Goal: Transaction & Acquisition: Book appointment/travel/reservation

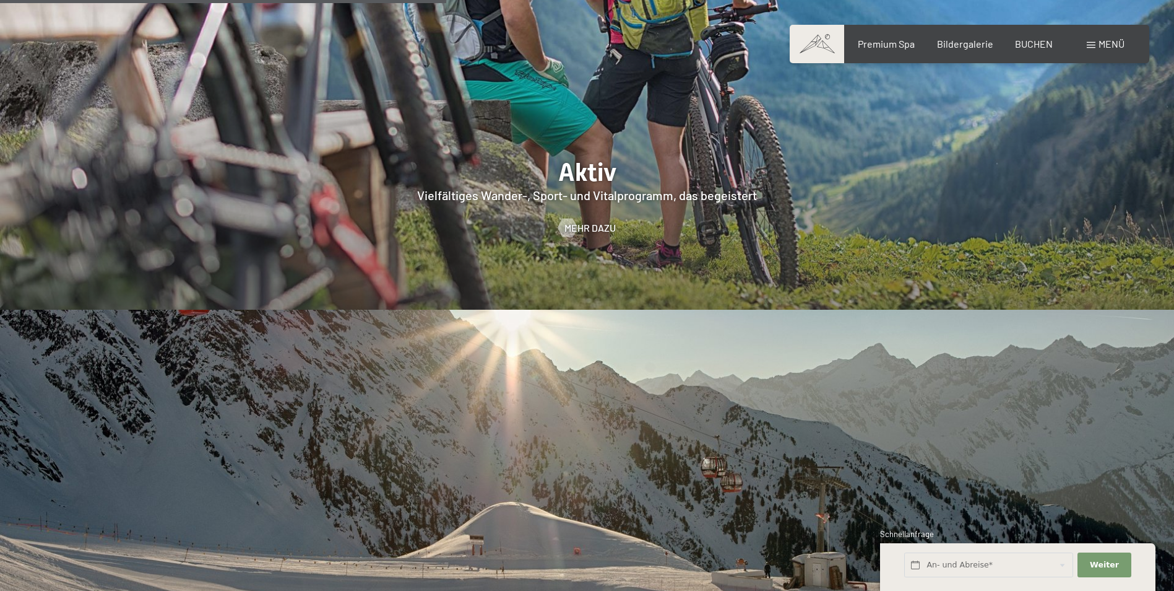
scroll to position [3095, 0]
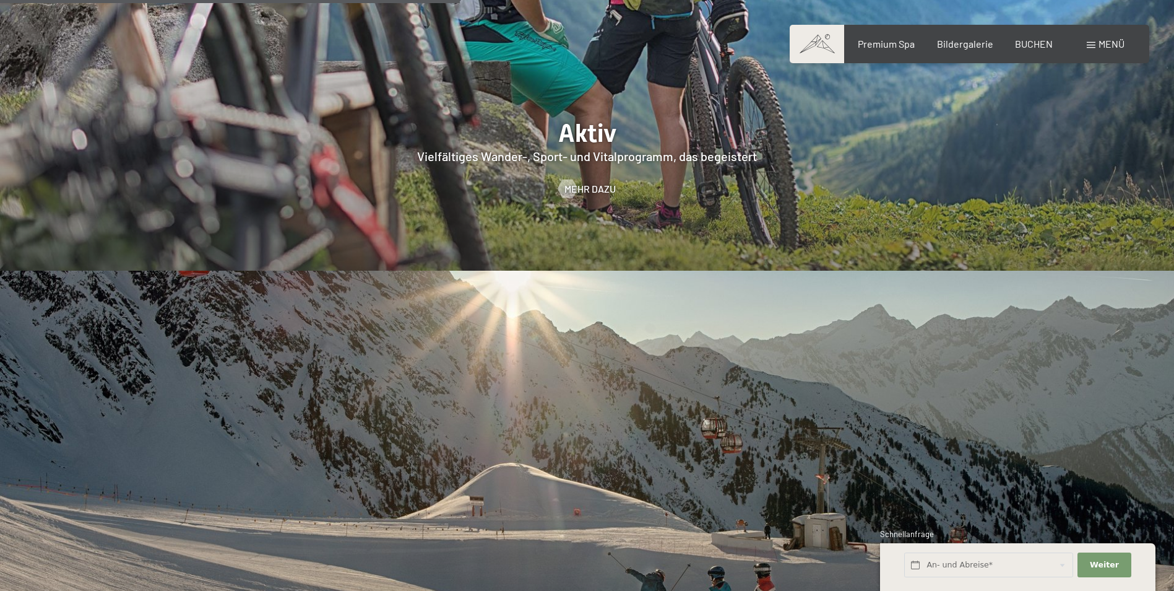
click at [1096, 42] on div "Menü" at bounding box center [1106, 44] width 38 height 14
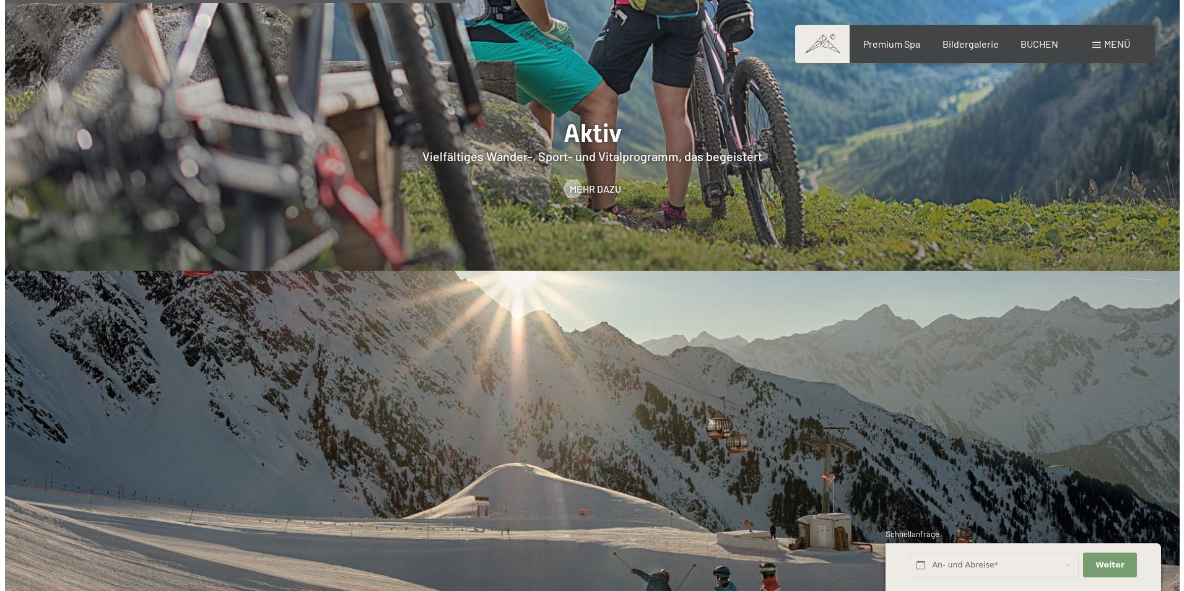
scroll to position [3107, 0]
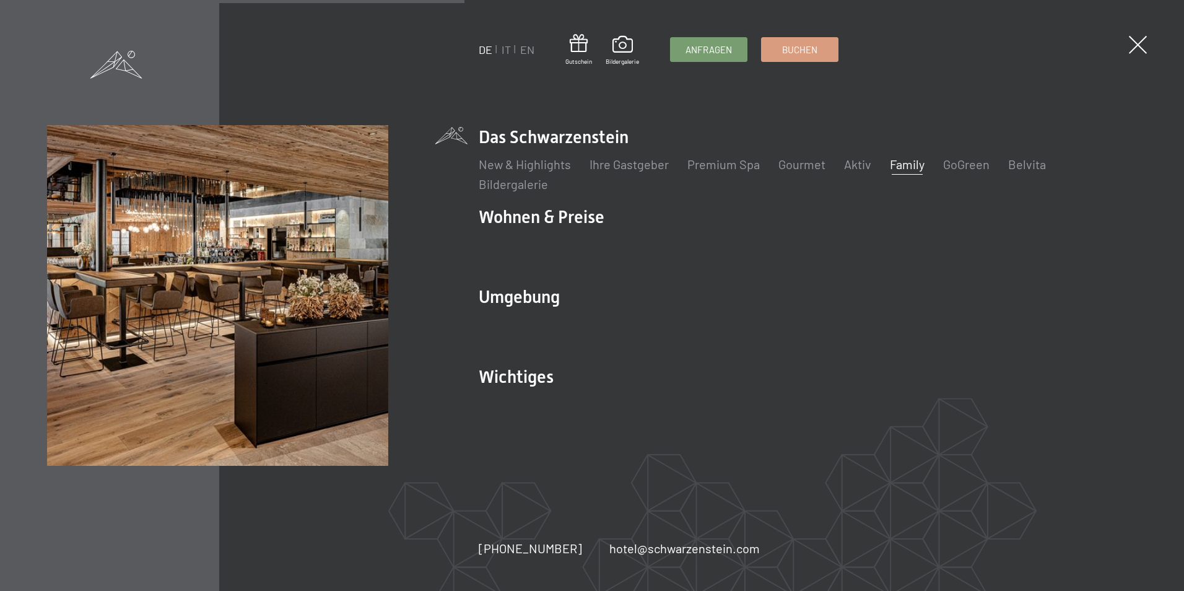
click at [919, 170] on link "Family" at bounding box center [907, 164] width 35 height 15
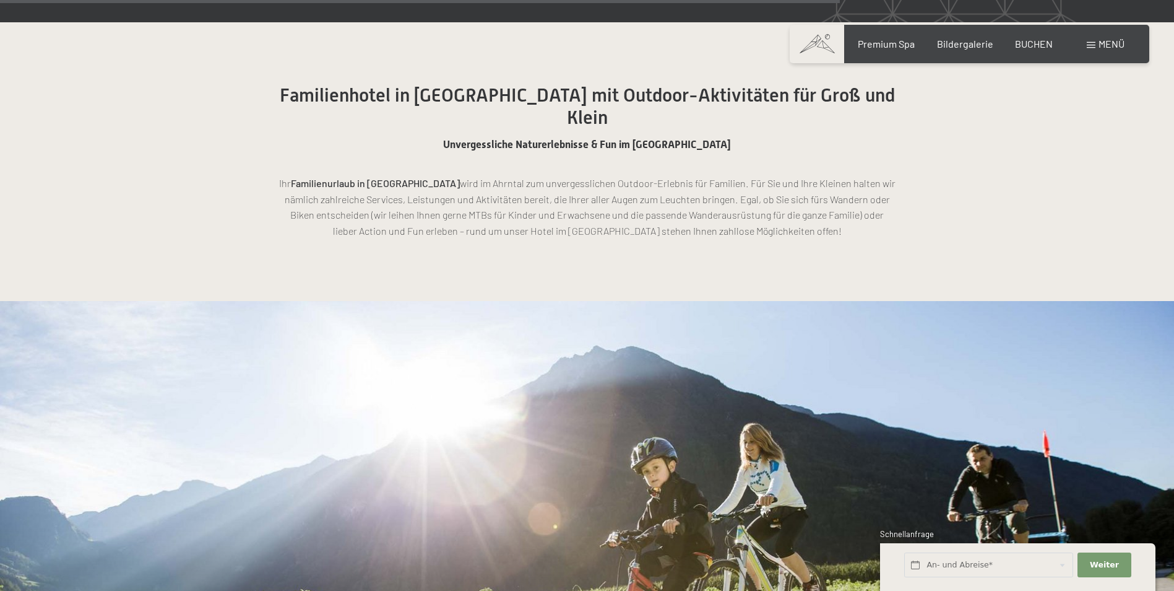
scroll to position [7242, 0]
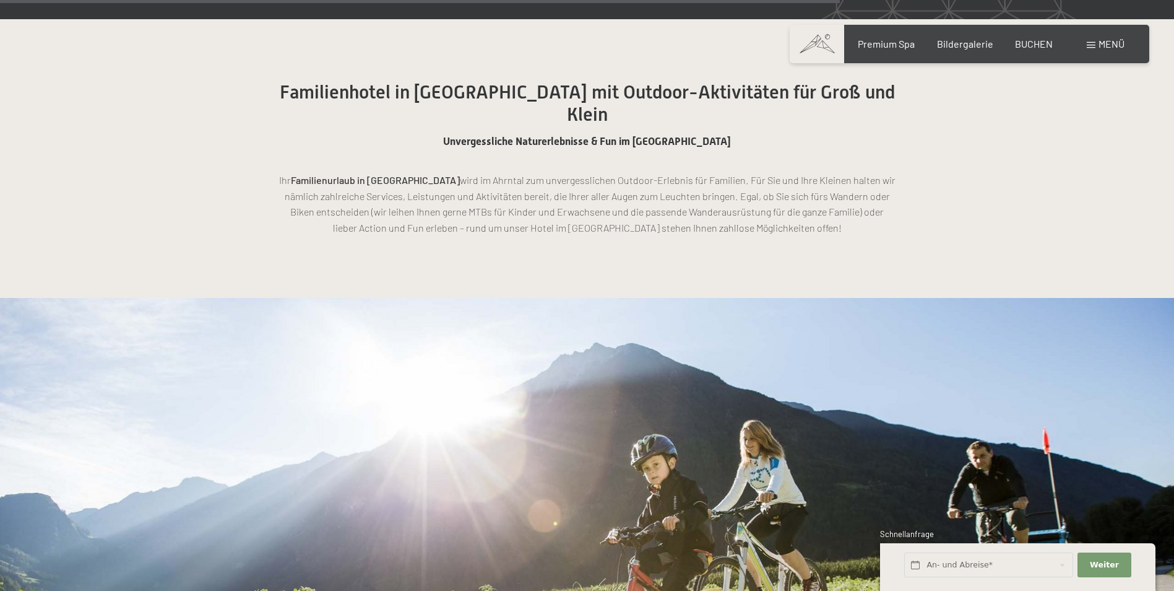
click at [1087, 46] on div "Menü" at bounding box center [1106, 44] width 38 height 14
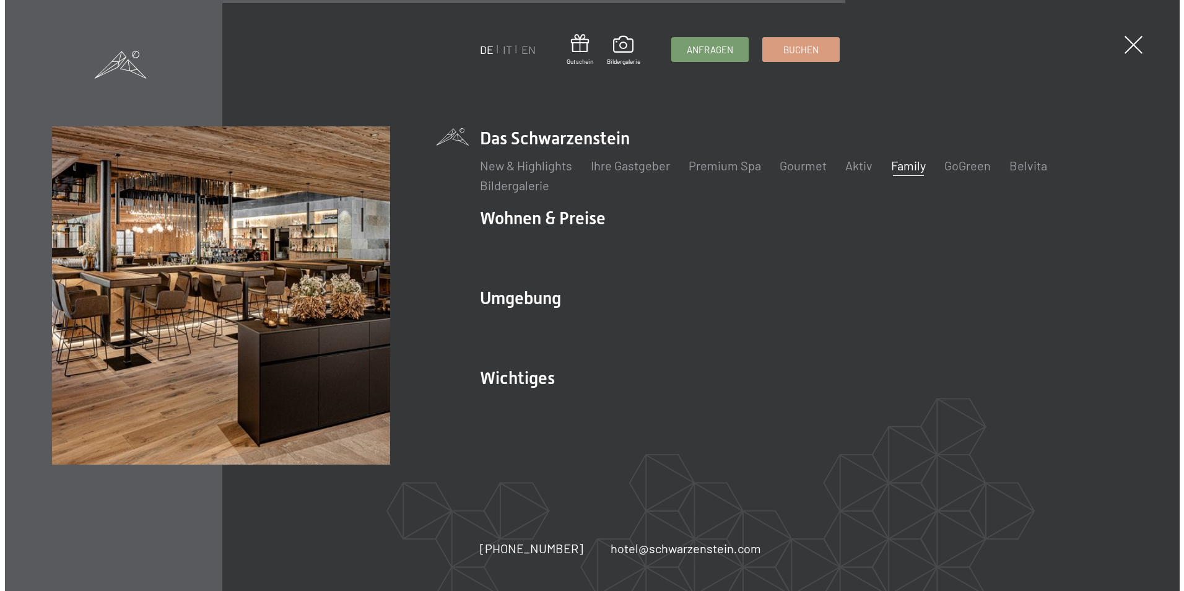
scroll to position [7270, 0]
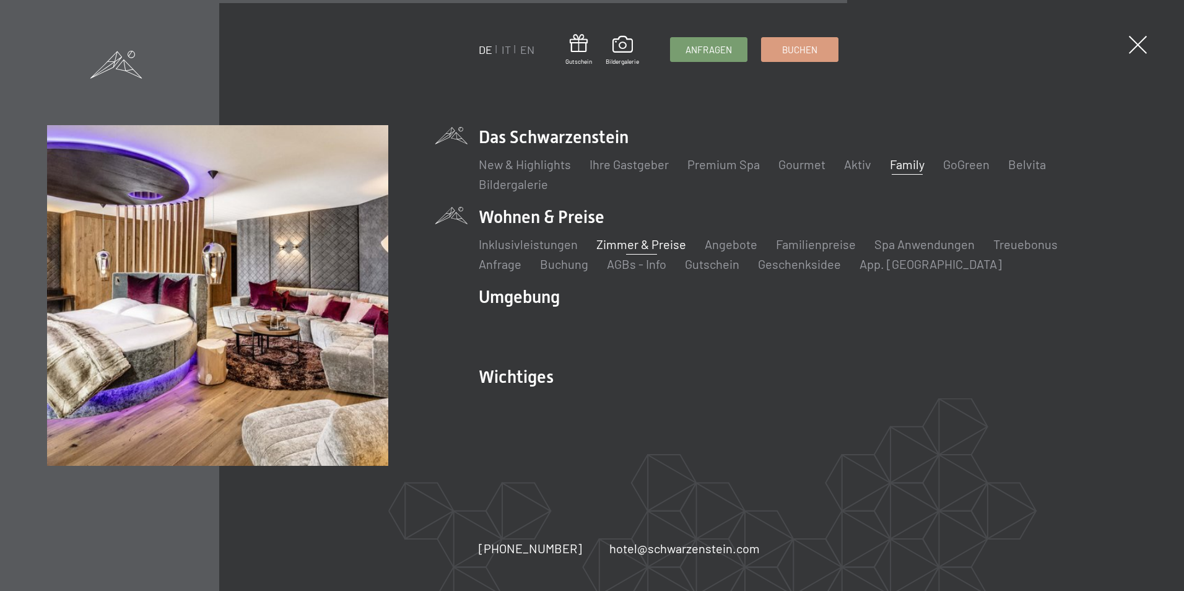
click at [621, 243] on link "Zimmer & Preise" at bounding box center [641, 243] width 90 height 15
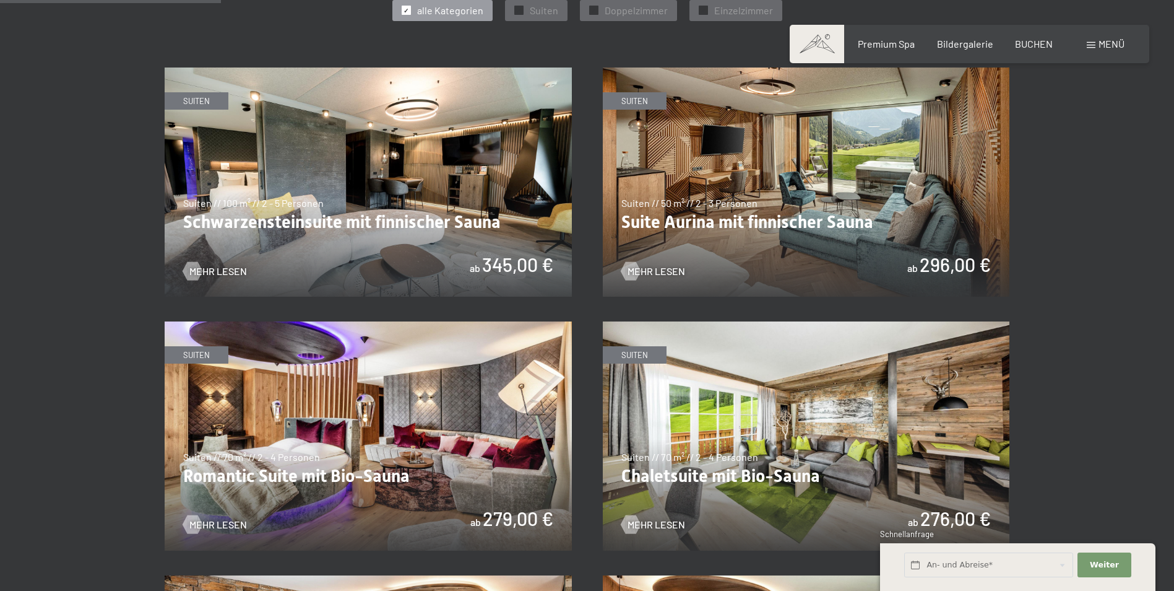
scroll to position [743, 0]
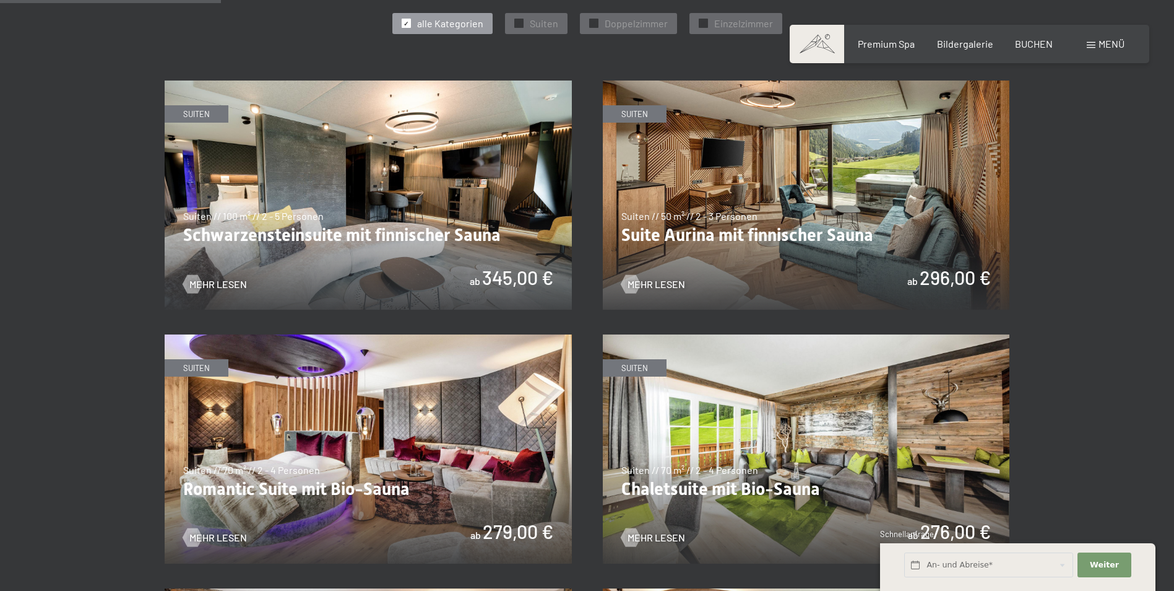
click at [407, 214] on img at bounding box center [368, 194] width 407 height 229
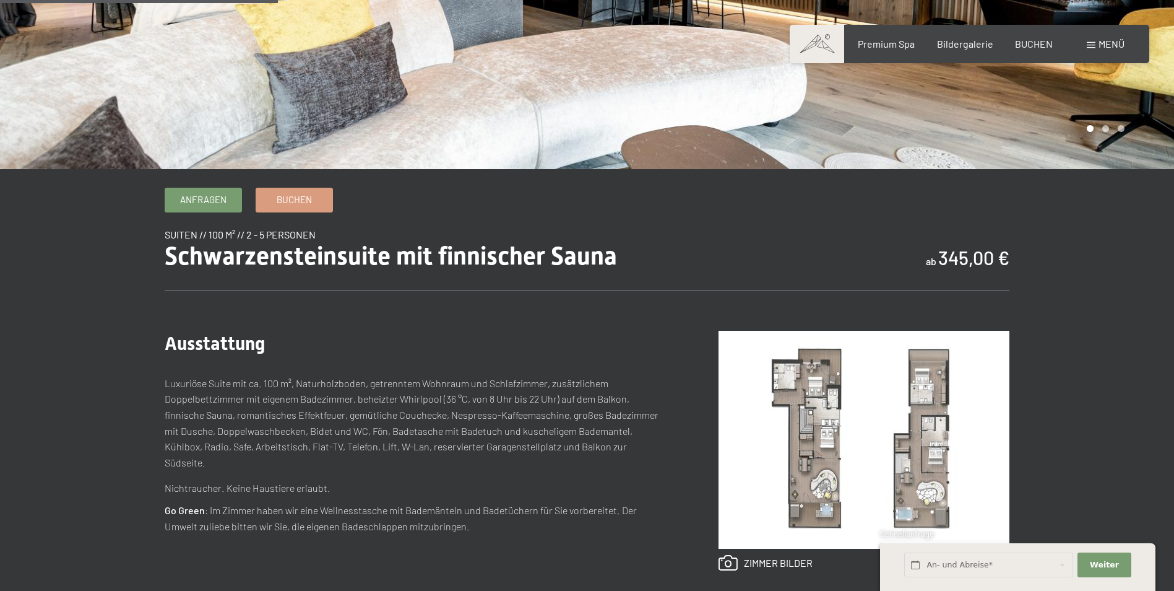
scroll to position [371, 0]
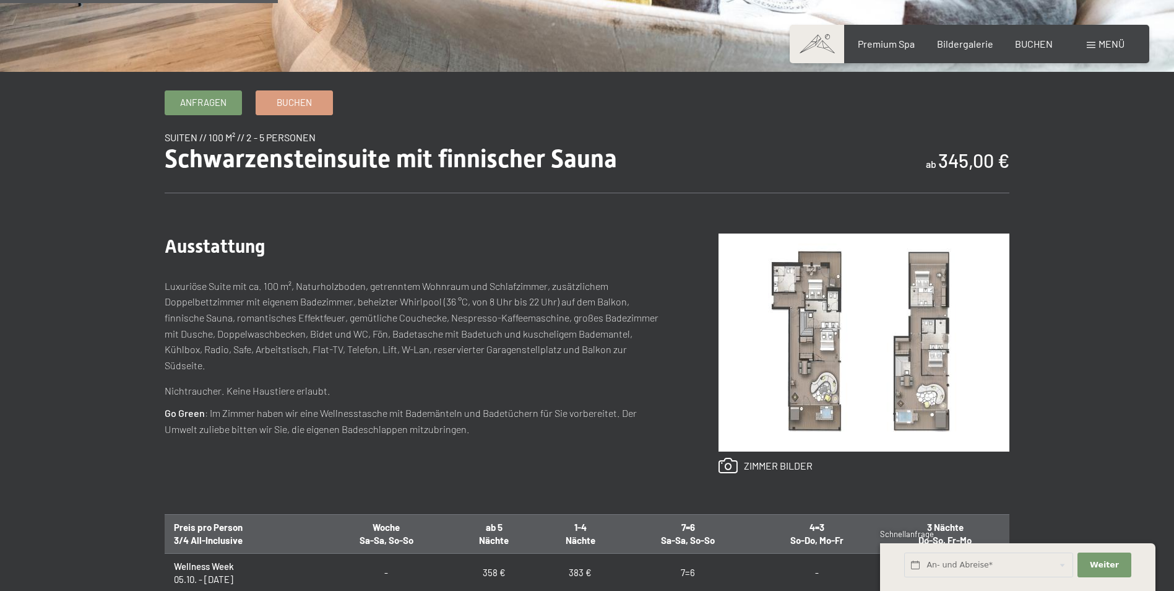
click at [776, 416] on img at bounding box center [864, 342] width 291 height 218
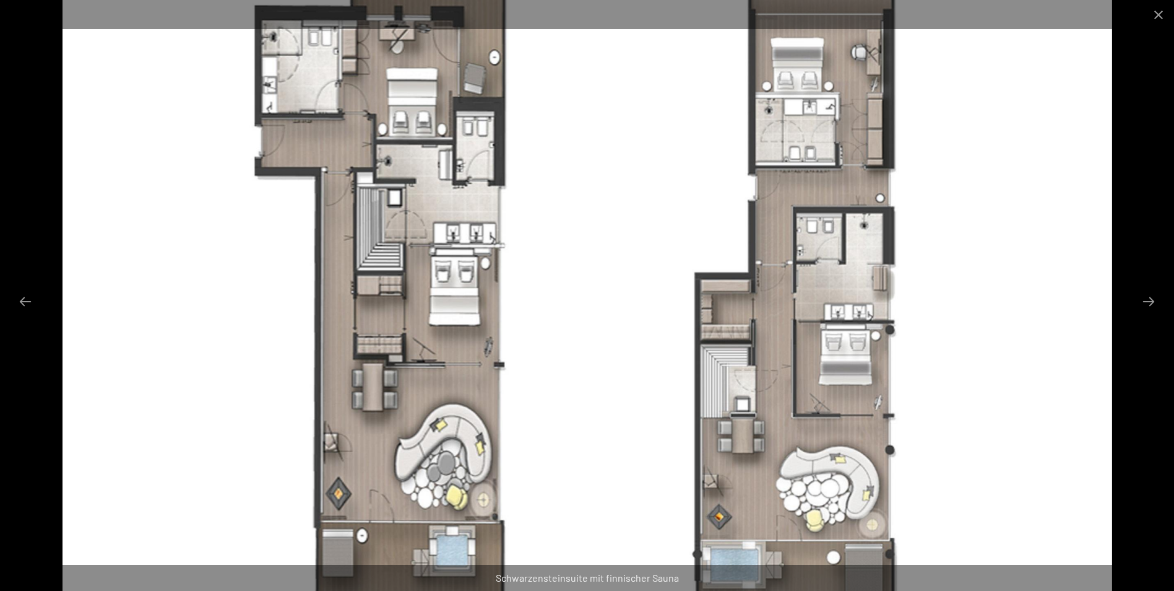
scroll to position [495, 0]
click at [1164, 15] on button "Close gallery" at bounding box center [1158, 14] width 31 height 29
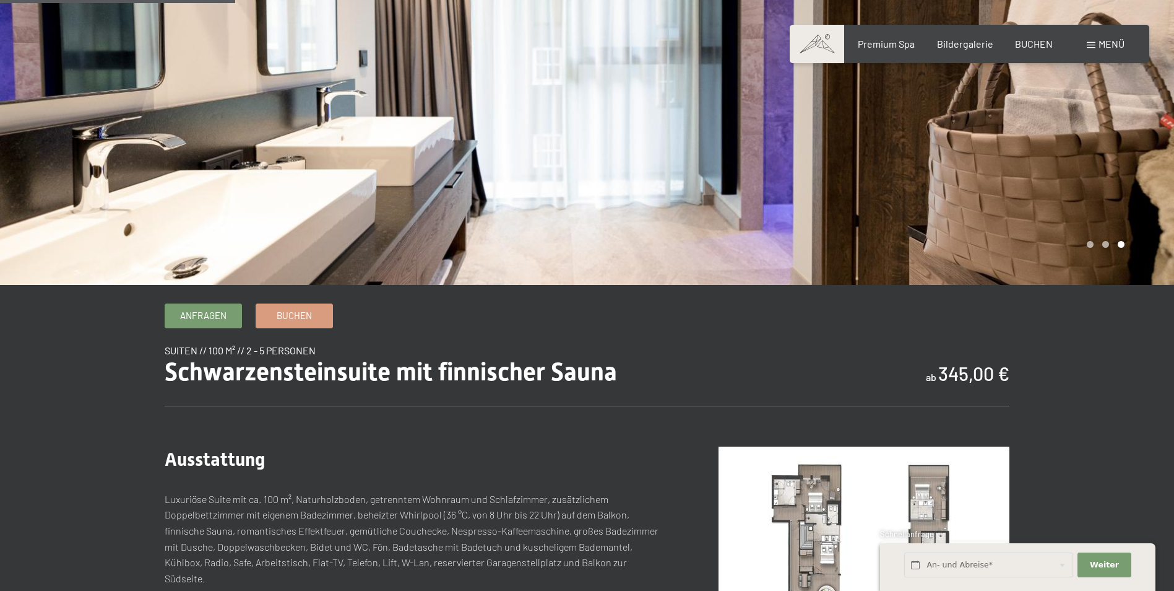
scroll to position [124, 0]
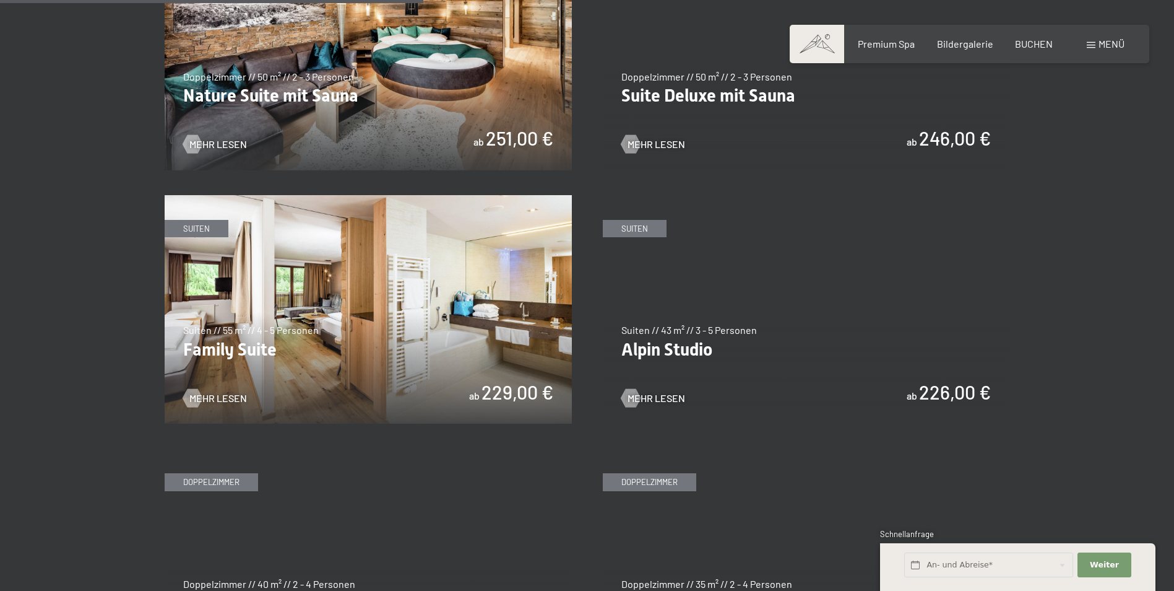
scroll to position [1424, 0]
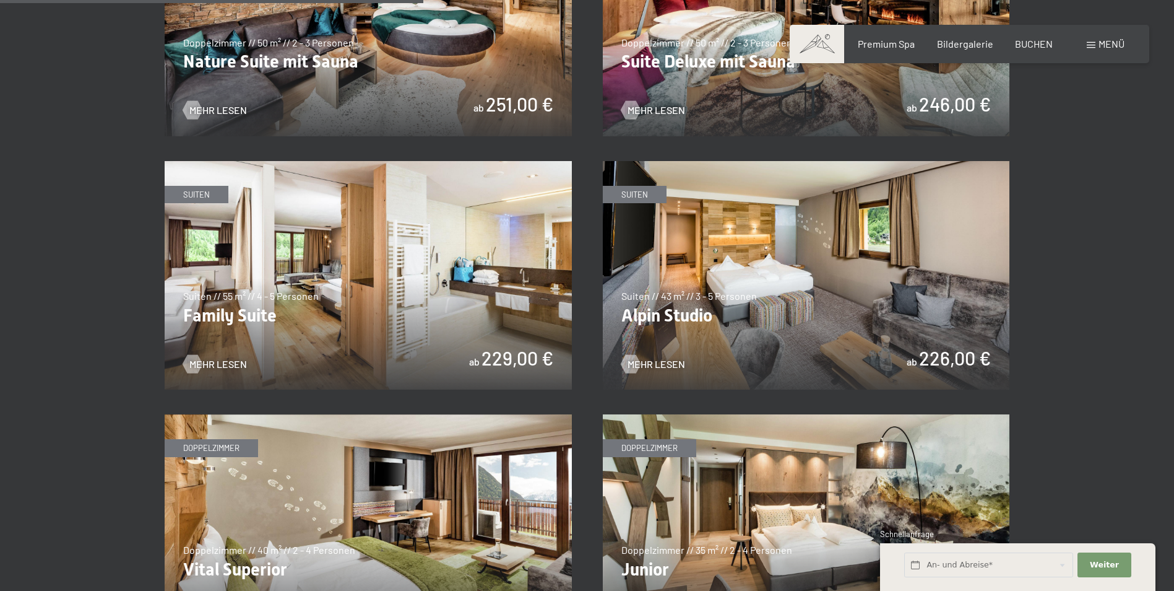
click at [395, 234] on img at bounding box center [368, 275] width 407 height 229
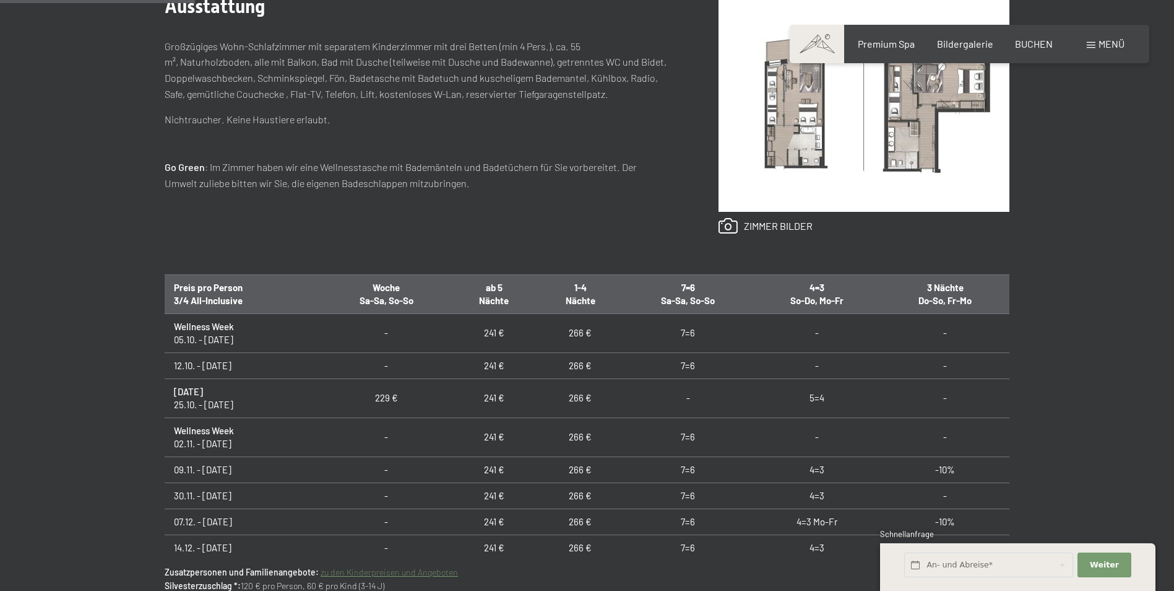
scroll to position [619, 0]
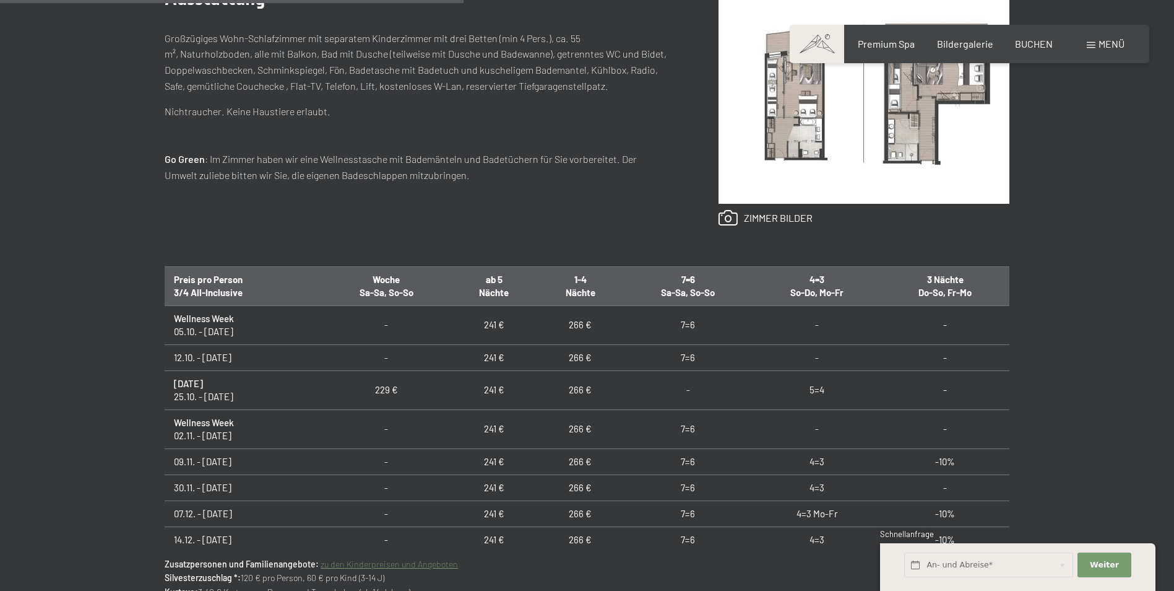
click at [823, 142] on img at bounding box center [864, 95] width 291 height 218
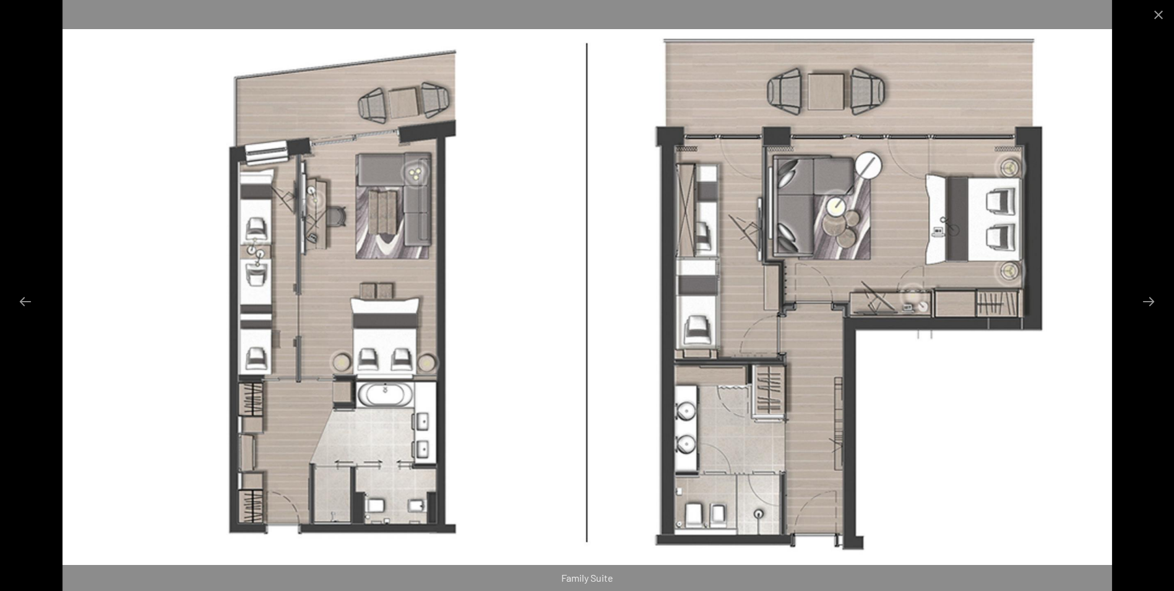
scroll to position [681, 0]
click at [1164, 21] on button "Close gallery" at bounding box center [1158, 14] width 31 height 29
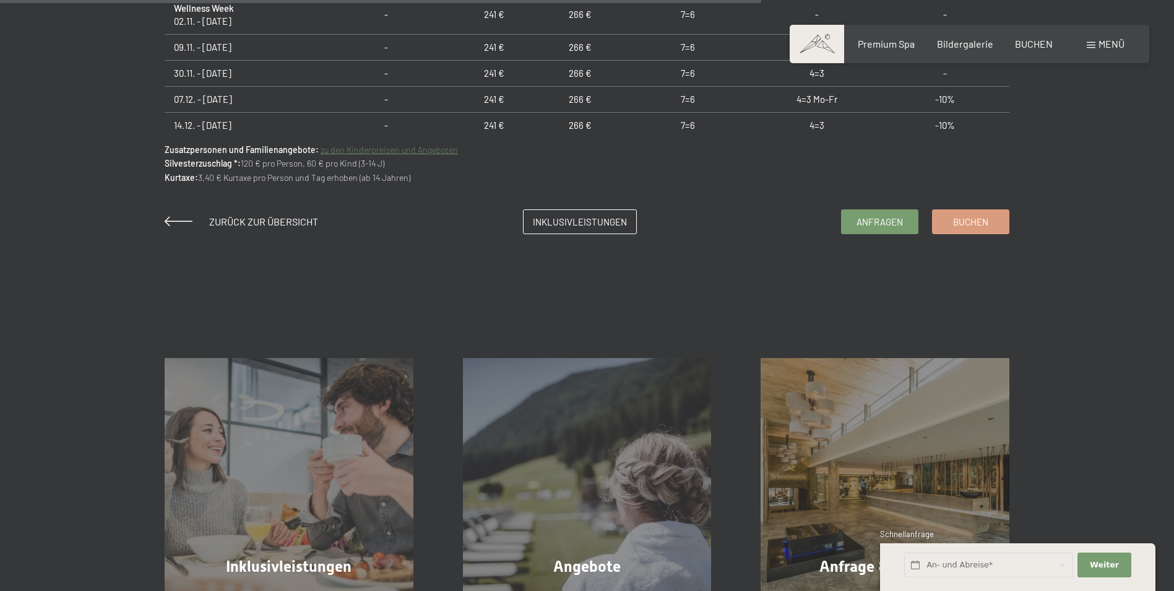
scroll to position [1052, 0]
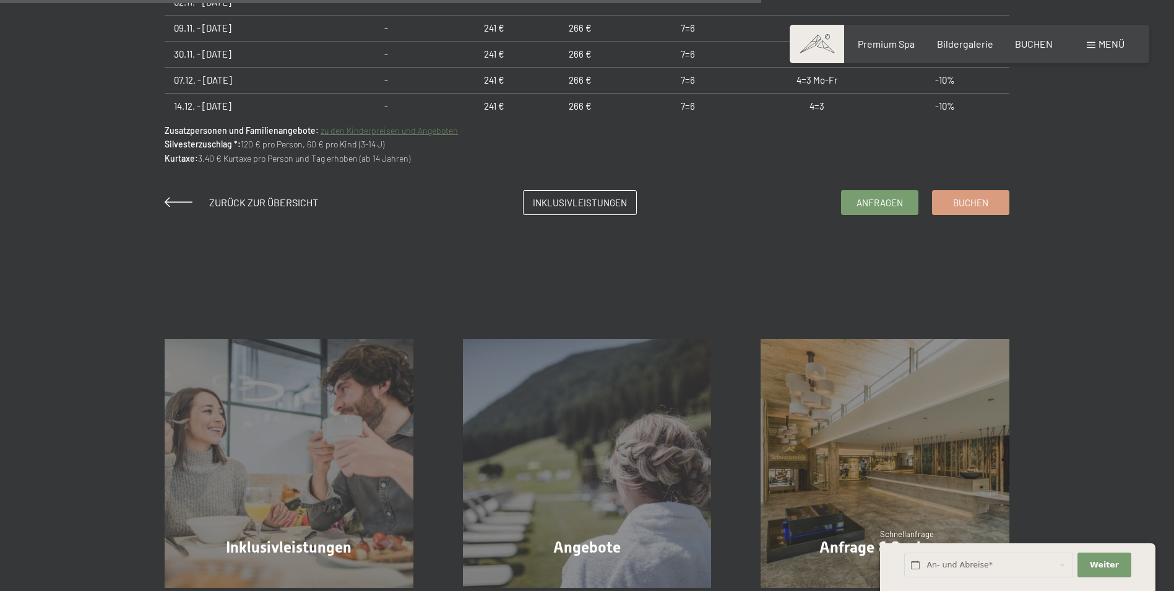
click at [424, 131] on link "zu den Kinderpreisen und Angeboten" at bounding box center [389, 130] width 137 height 11
